Goal: Information Seeking & Learning: Understand process/instructions

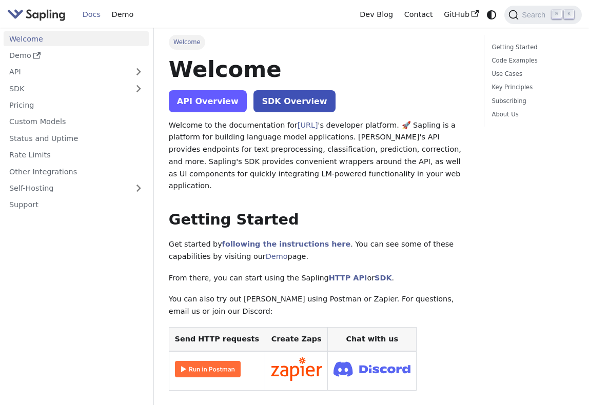
click at [217, 104] on link "API Overview" at bounding box center [208, 101] width 78 height 22
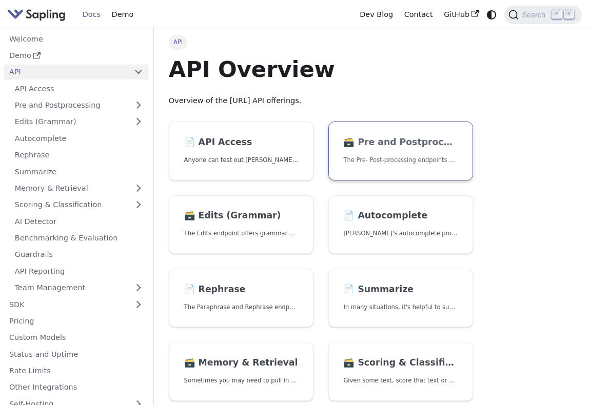
click at [383, 151] on link "🗃️ Pre and Postprocessing The Pre- Post-processing endpoints offer tools for pr…" at bounding box center [400, 151] width 145 height 59
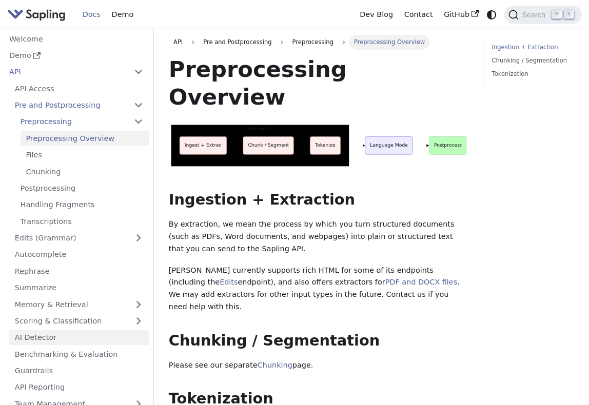
click at [76, 335] on link "AI Detector" at bounding box center [79, 338] width 140 height 15
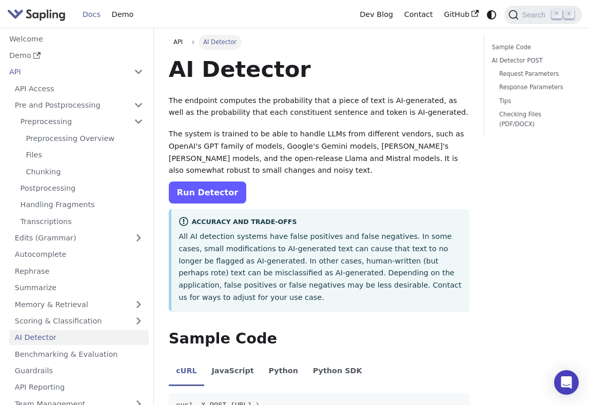
click at [212, 199] on link "Run Detector" at bounding box center [208, 193] width 78 height 22
